Goal: Information Seeking & Learning: Learn about a topic

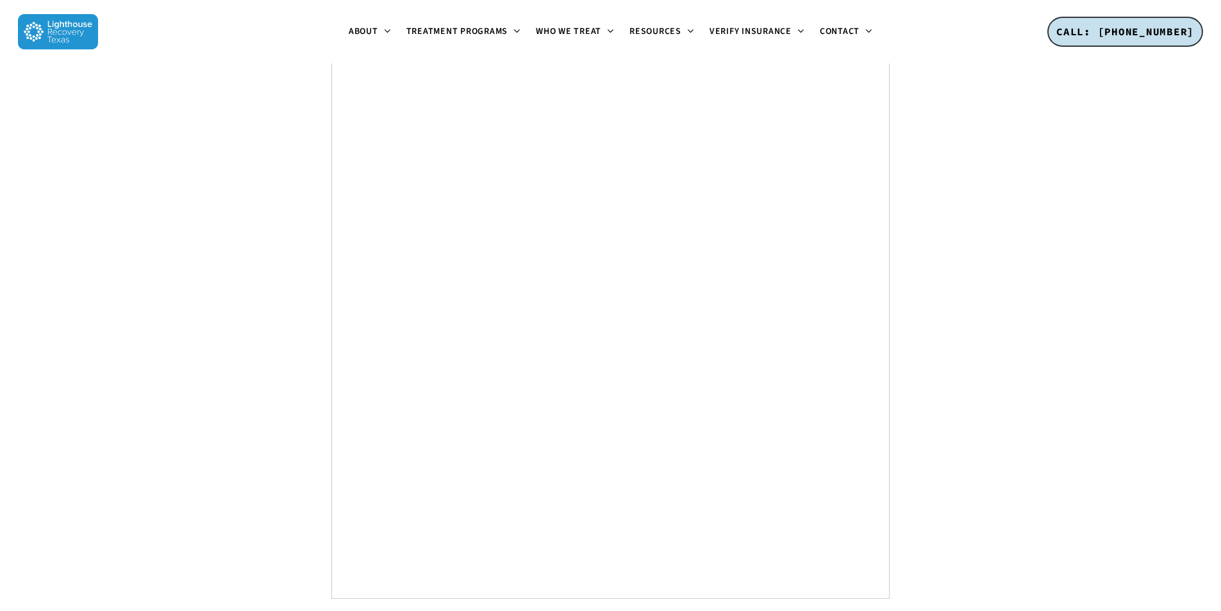
scroll to position [4817, 0]
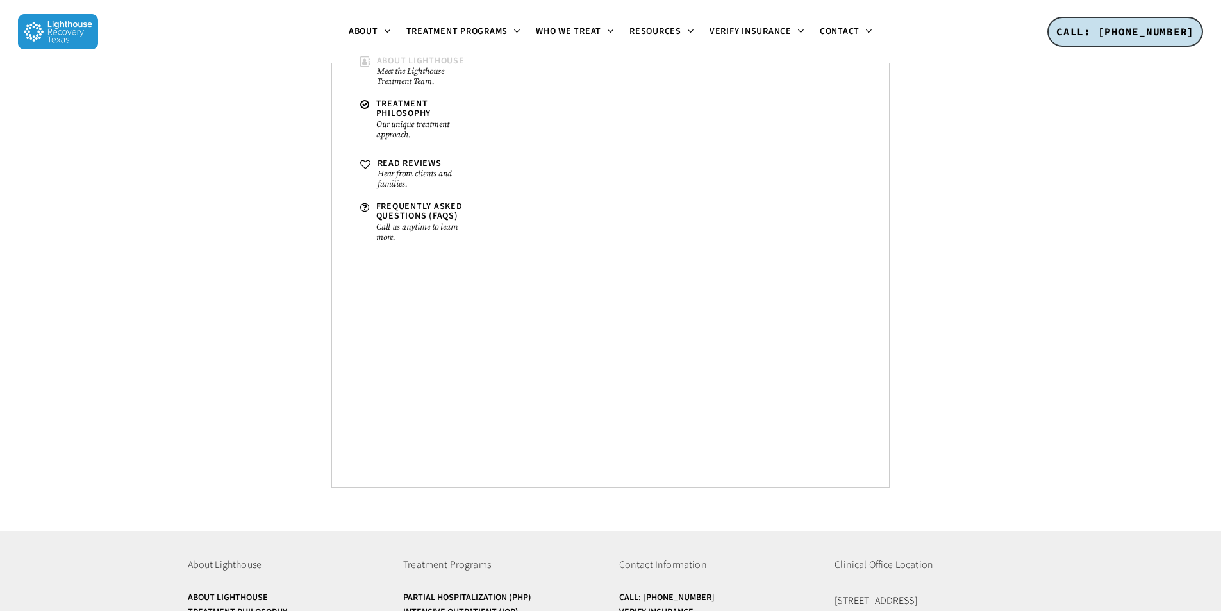
click at [397, 79] on small "Meet the Lighthouse Treatment Team." at bounding box center [426, 76] width 99 height 21
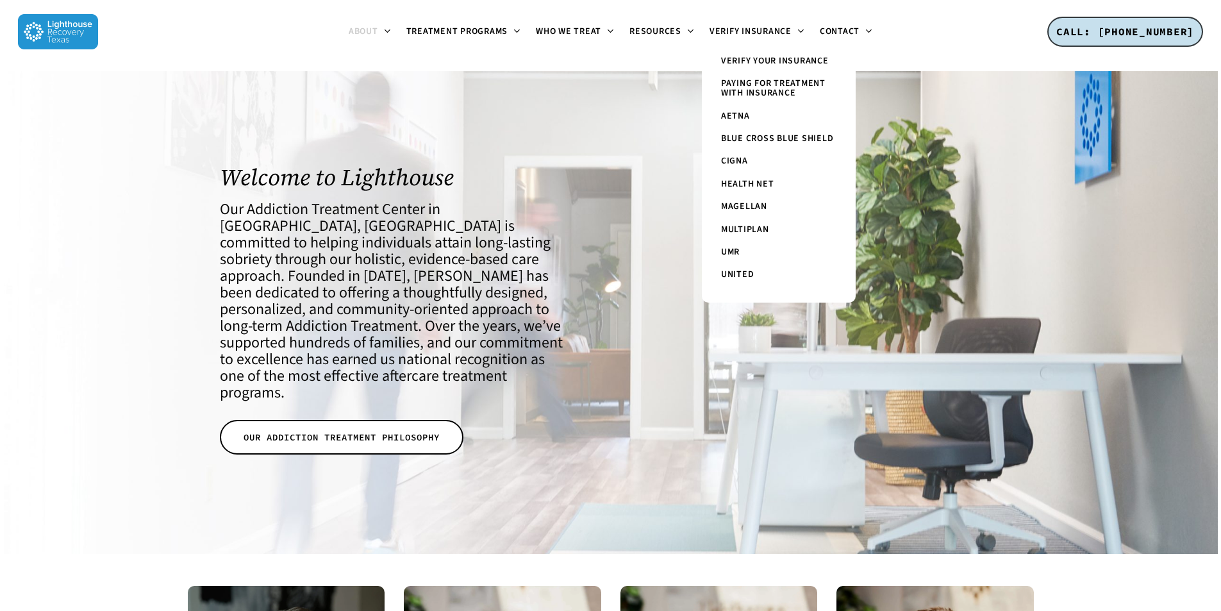
click at [707, 62] on ul "Verify Your Insurance Paying for Treatment with Insurance Aetna Blue Cross Blue…" at bounding box center [779, 176] width 154 height 253
